Goal: Task Accomplishment & Management: Use online tool/utility

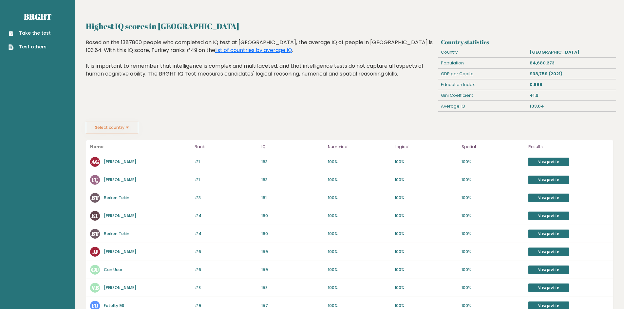
click at [33, 35] on link "Take the test" at bounding box center [30, 33] width 42 height 7
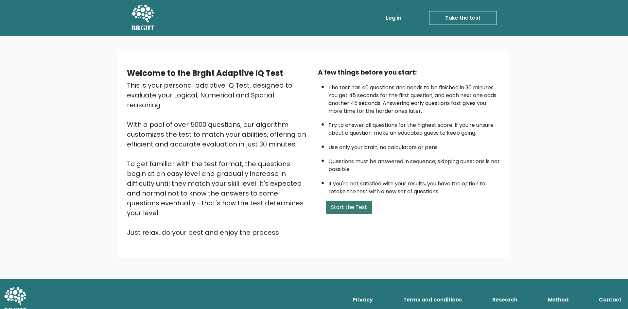
click at [346, 209] on button "Start the Test" at bounding box center [349, 207] width 46 height 13
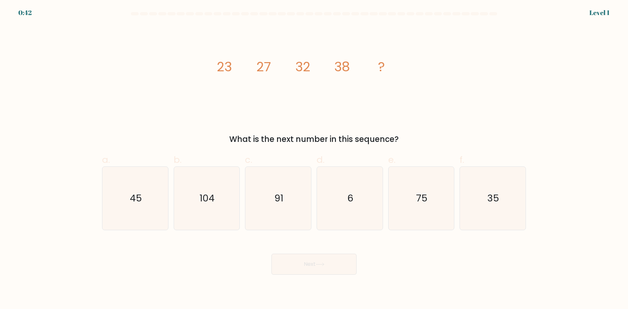
drag, startPoint x: 228, startPoint y: 141, endPoint x: 415, endPoint y: 140, distance: 186.6
click at [415, 140] on div "What is the next number in this sequence?" at bounding box center [314, 140] width 416 height 12
click at [265, 96] on icon "image/svg+xml 23 27 32 38 ?" at bounding box center [314, 71] width 196 height 93
click at [130, 190] on icon "45" at bounding box center [135, 198] width 63 height 63
click at [314, 159] on input "a. 45" at bounding box center [314, 157] width 0 height 4
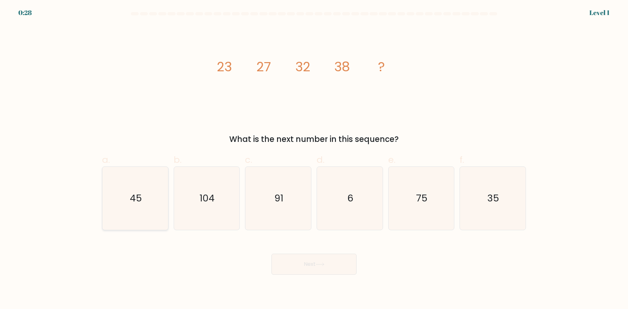
radio input "true"
click at [326, 269] on button "Next" at bounding box center [314, 264] width 85 height 21
